Goal: Task Accomplishment & Management: Use online tool/utility

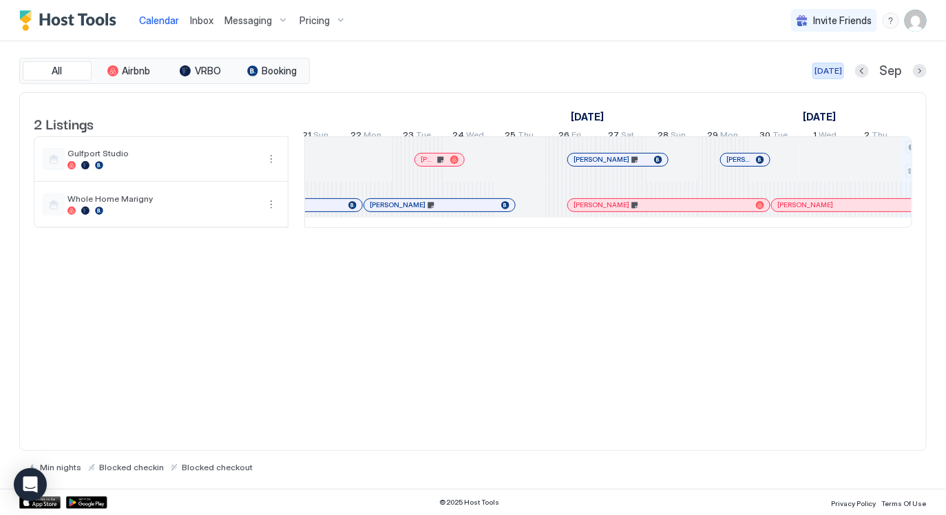
click at [830, 77] on button "[DATE]" at bounding box center [829, 71] width 32 height 17
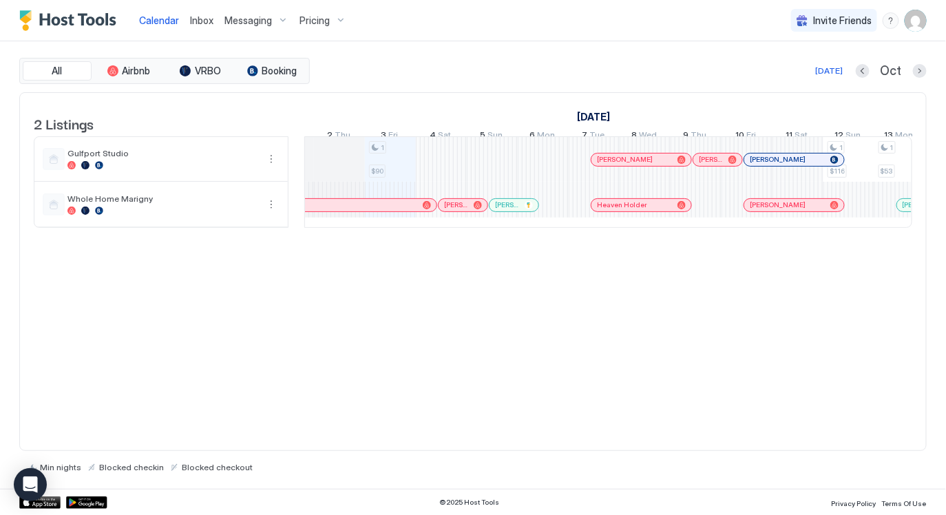
scroll to position [0, 641]
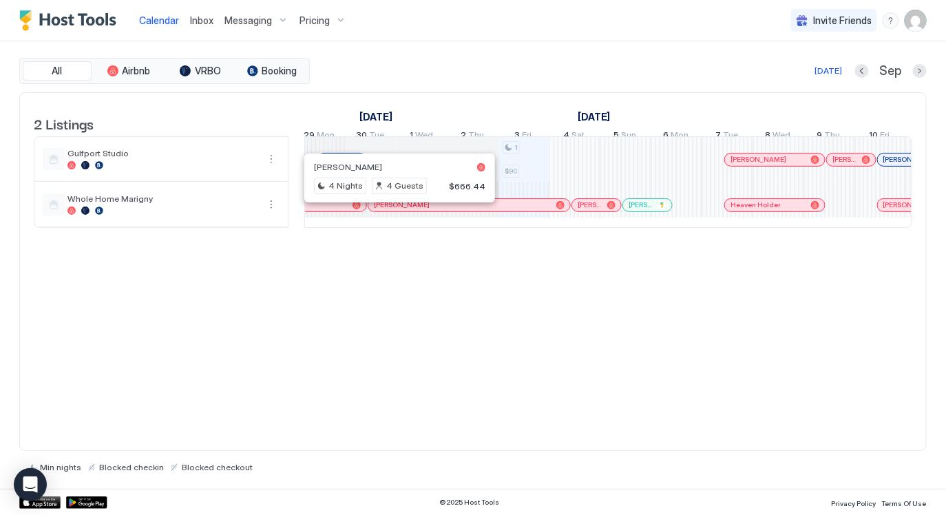
click at [394, 211] on div at bounding box center [393, 205] width 11 height 11
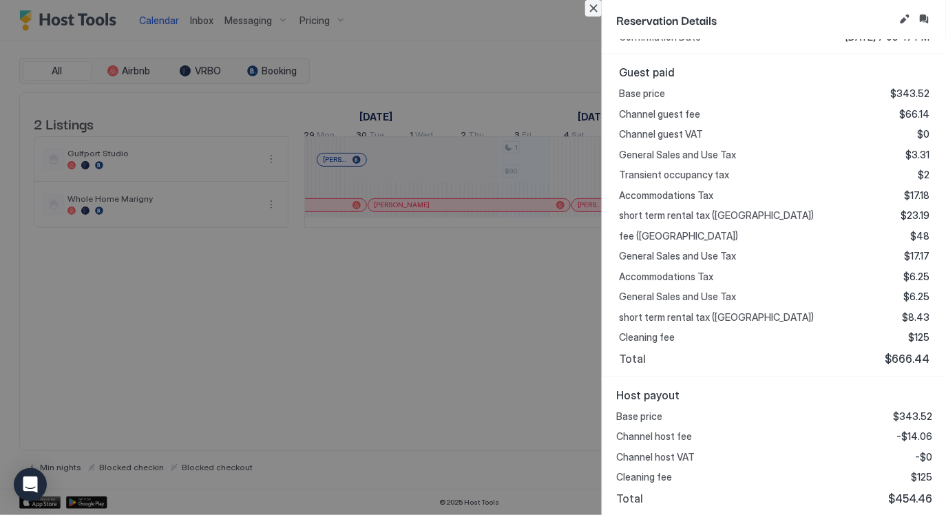
click at [593, 10] on button "Close" at bounding box center [593, 8] width 17 height 17
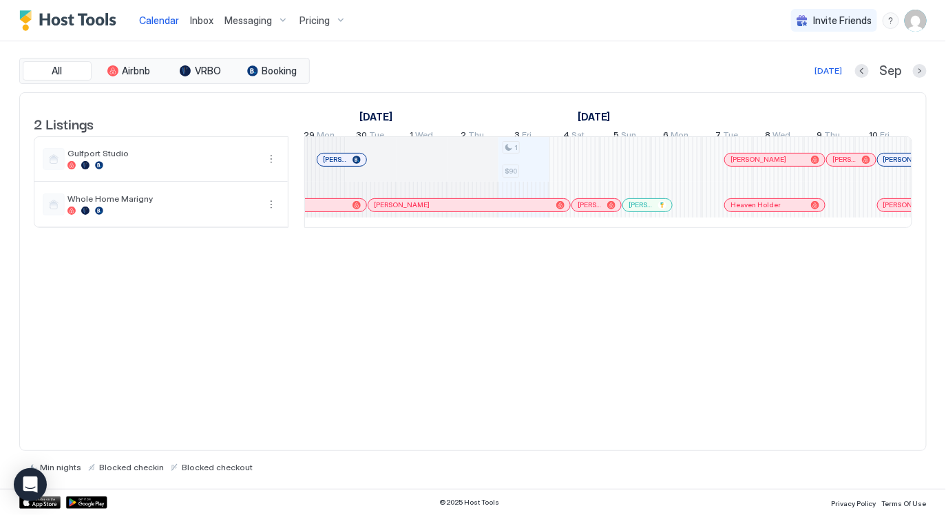
click at [588, 211] on div at bounding box center [588, 205] width 11 height 11
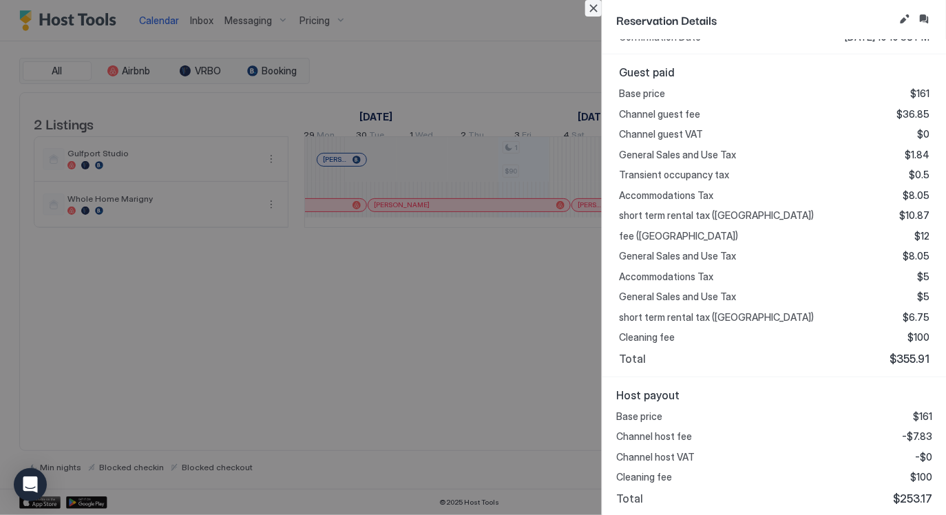
click at [590, 14] on button "Close" at bounding box center [593, 8] width 17 height 17
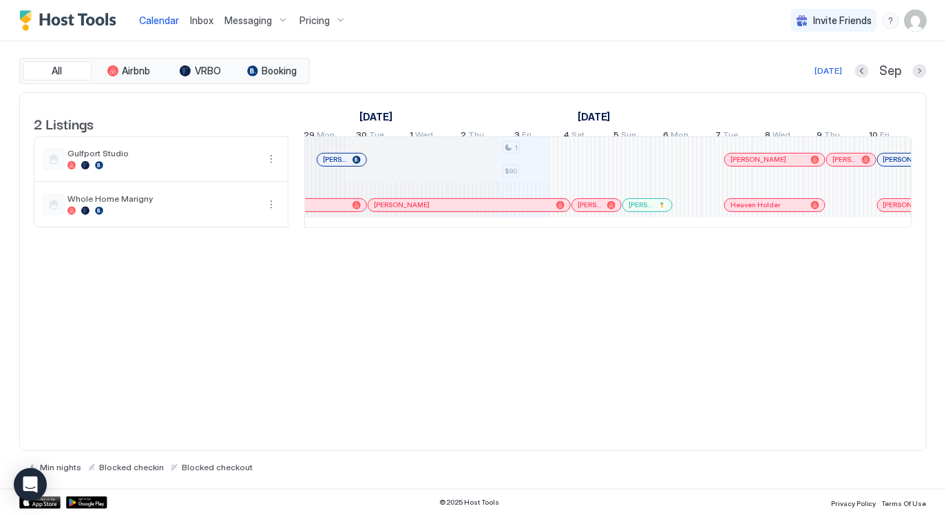
click at [740, 211] on div at bounding box center [739, 205] width 11 height 11
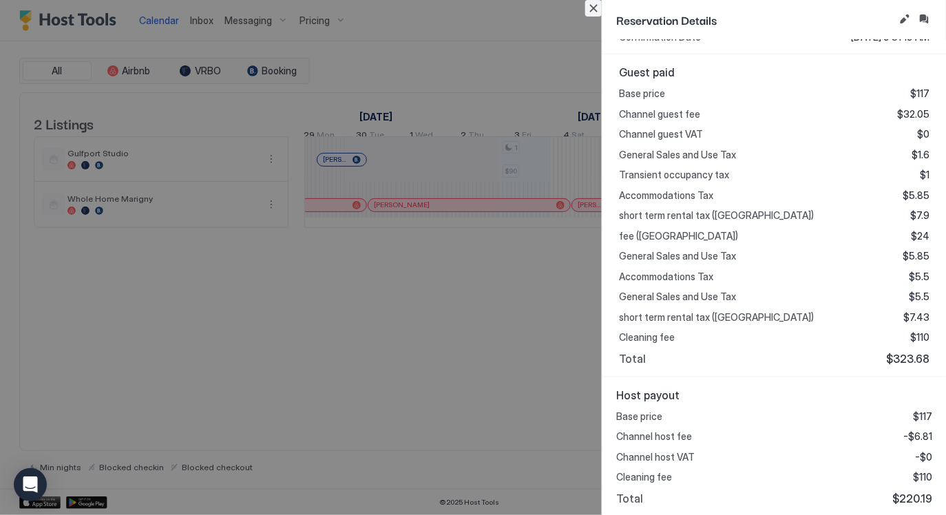
drag, startPoint x: 593, startPoint y: 6, endPoint x: 595, endPoint y: 18, distance: 11.9
click at [592, 6] on button "Close" at bounding box center [593, 8] width 17 height 17
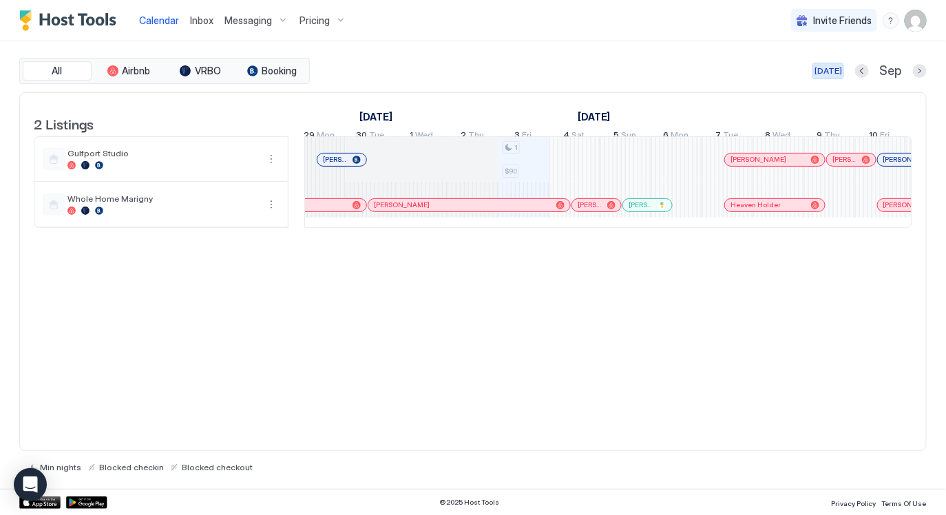
click at [833, 77] on button "[DATE]" at bounding box center [829, 71] width 32 height 17
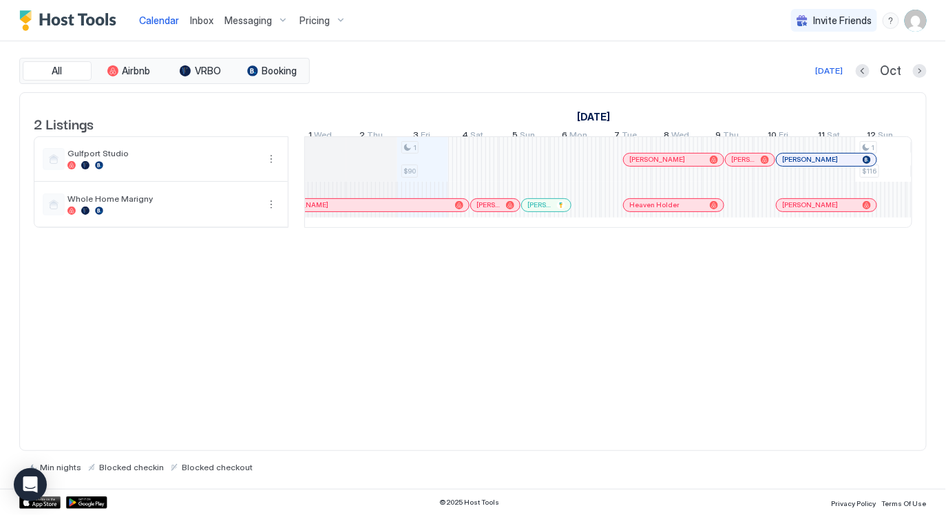
scroll to position [0, 649]
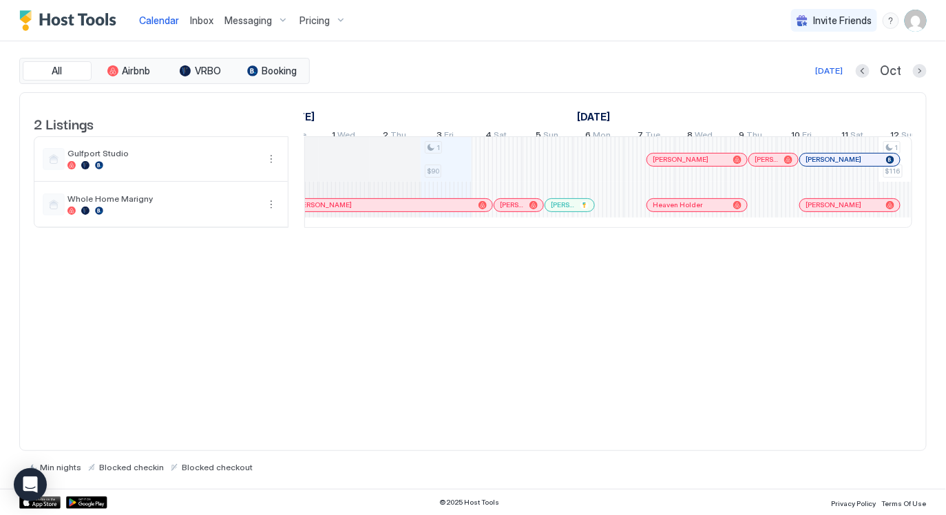
click at [832, 79] on div "All Airbnb VRBO Booking [DATE] Oct" at bounding box center [473, 71] width 908 height 26
click at [832, 70] on div "[DATE]" at bounding box center [829, 71] width 28 height 12
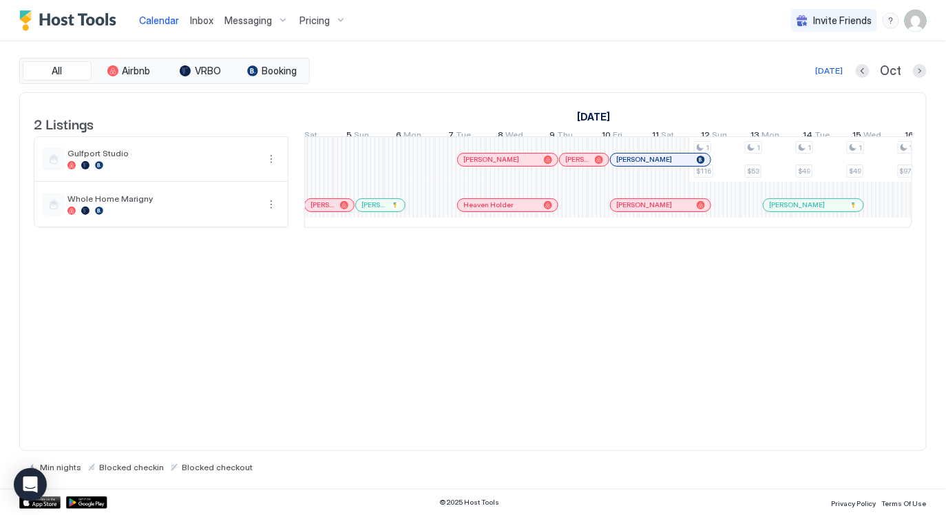
scroll to position [0, 766]
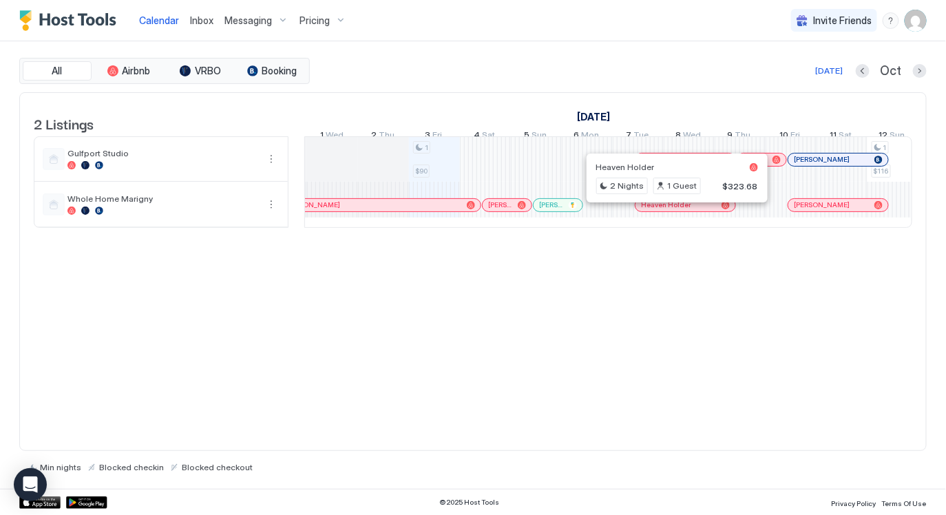
click at [672, 211] on div at bounding box center [672, 205] width 11 height 11
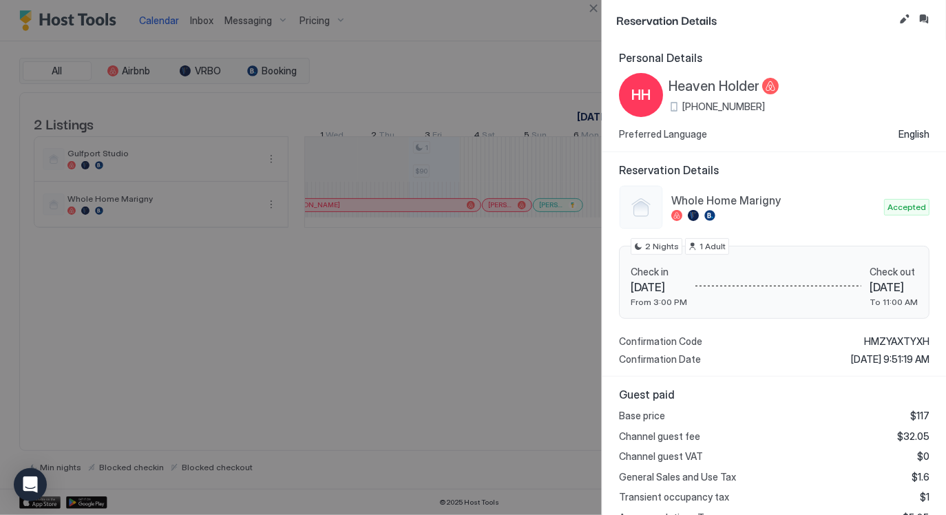
scroll to position [322, 0]
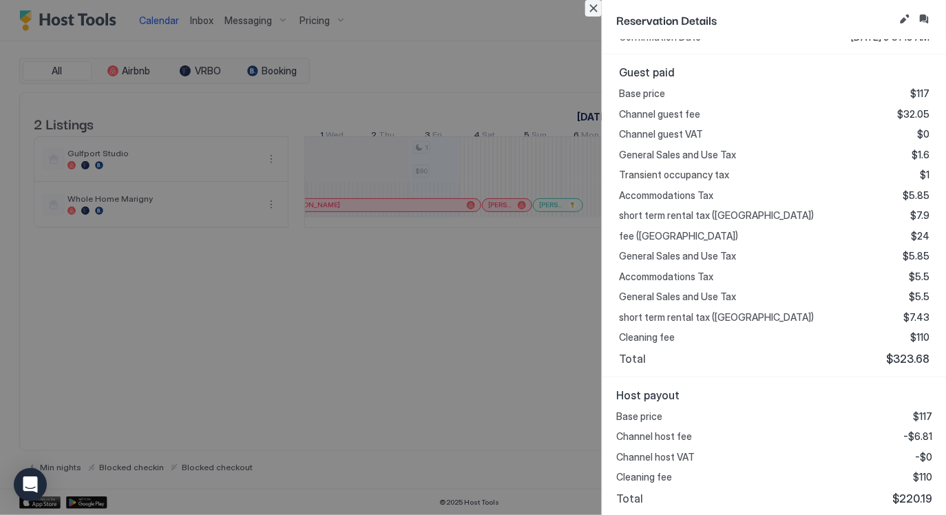
click at [598, 9] on button "Close" at bounding box center [593, 8] width 17 height 17
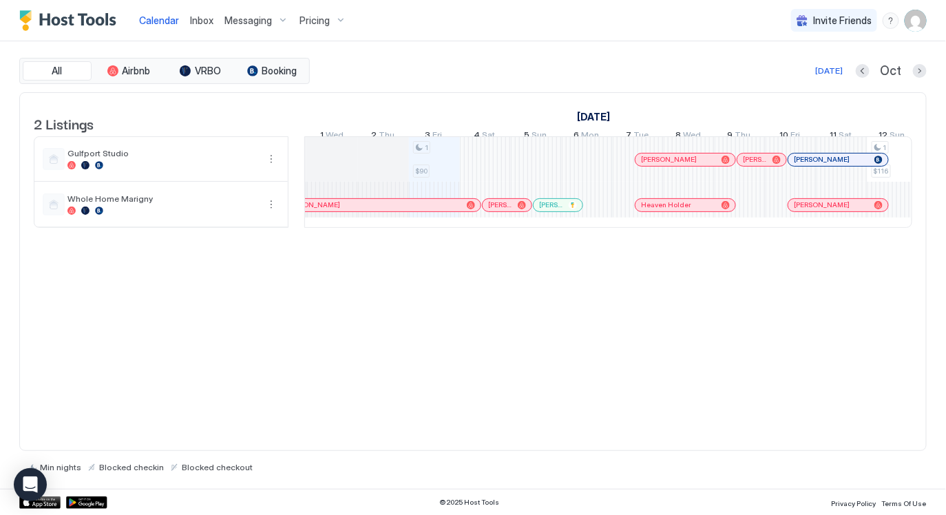
click at [815, 211] on div at bounding box center [813, 205] width 11 height 11
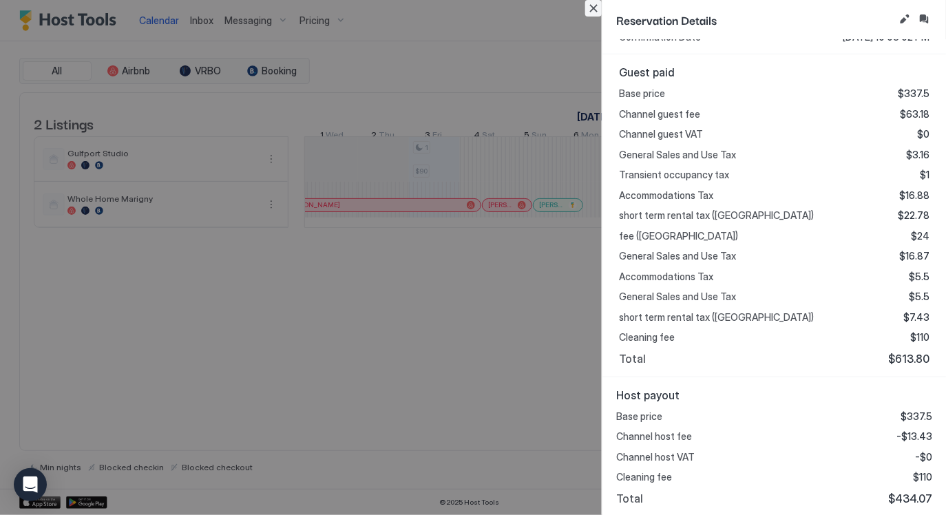
click at [592, 8] on button "Close" at bounding box center [593, 8] width 17 height 17
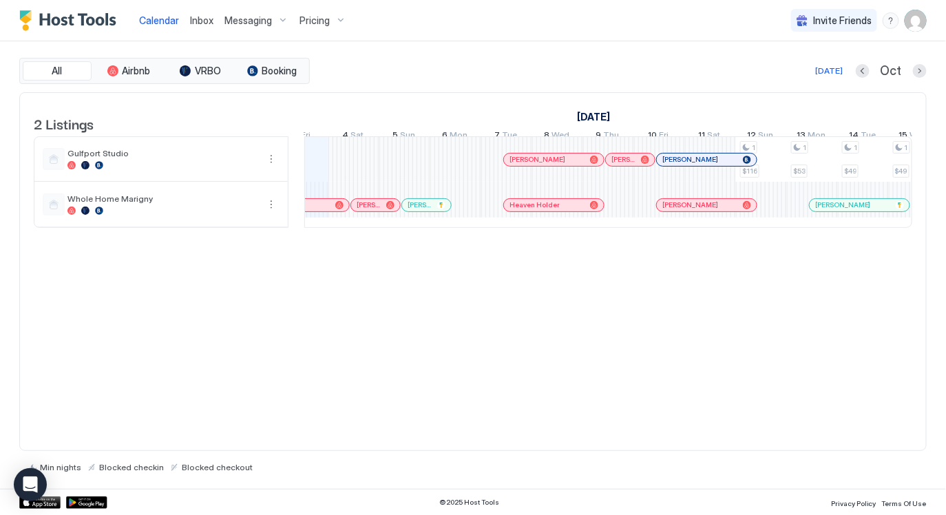
scroll to position [0, 868]
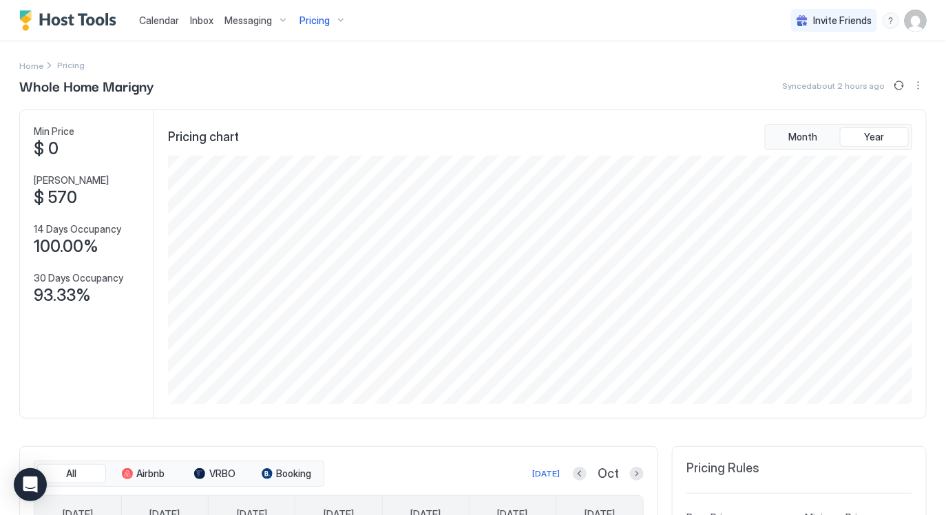
click at [95, 17] on img "Host Tools Logo" at bounding box center [70, 20] width 103 height 21
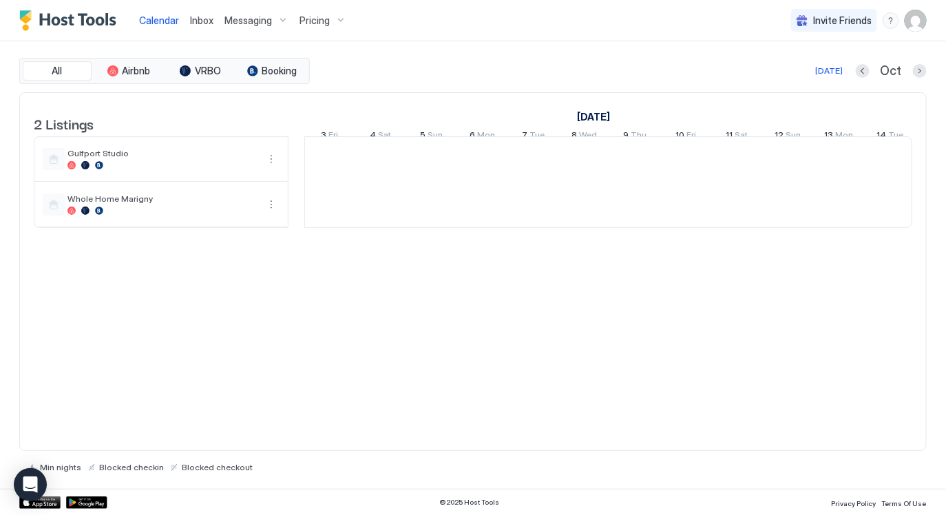
click at [152, 21] on span "Calendar" at bounding box center [159, 20] width 40 height 12
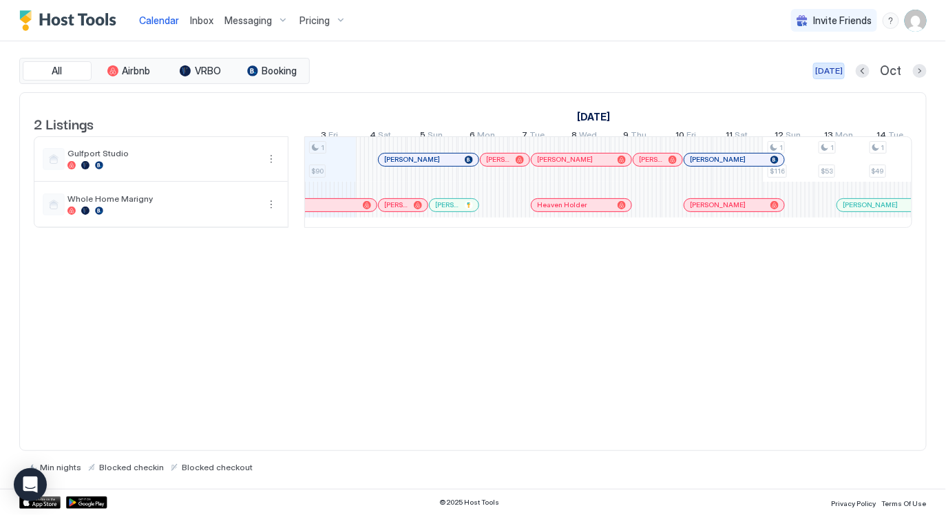
click at [839, 69] on div "[DATE]" at bounding box center [829, 71] width 28 height 12
